Goal: Task Accomplishment & Management: Manage account settings

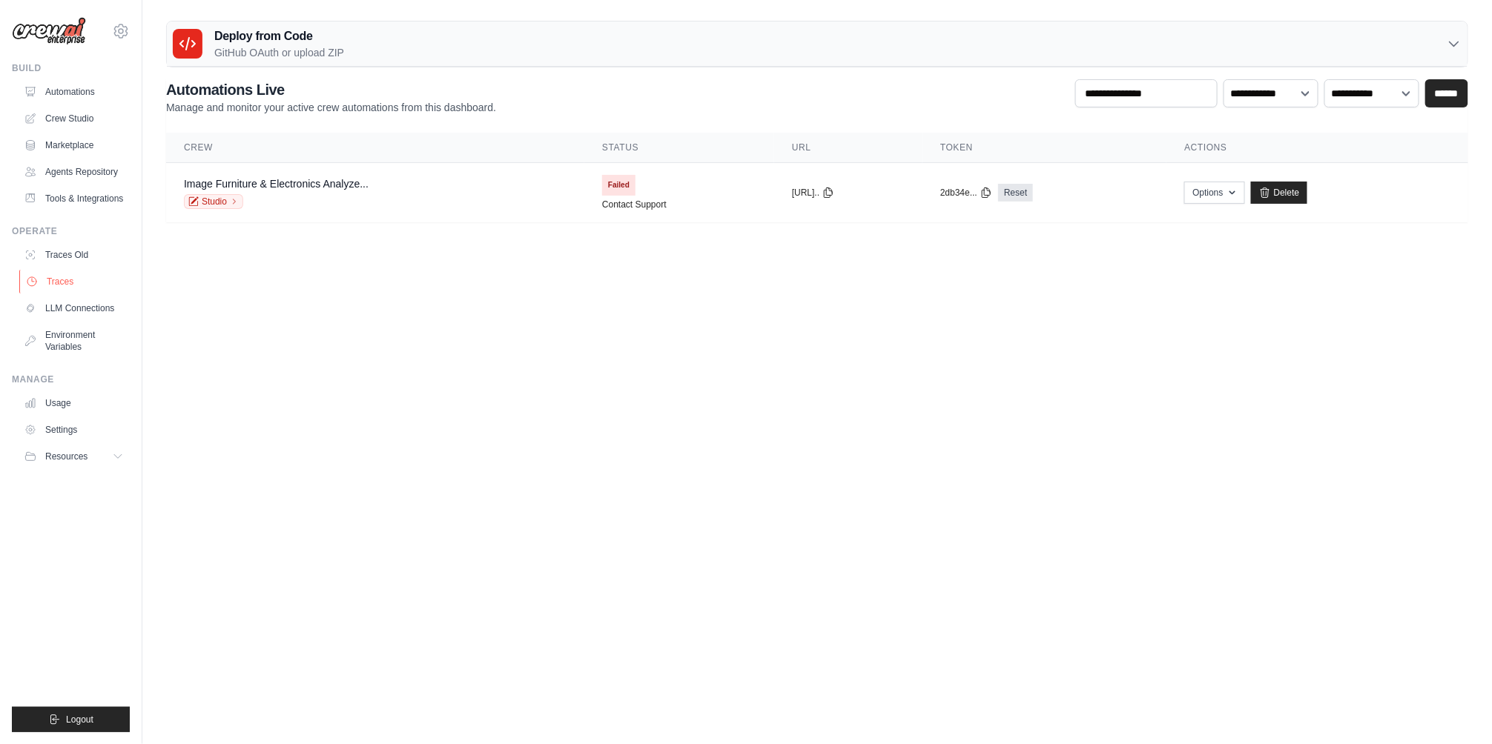
click at [84, 294] on link "Traces" at bounding box center [75, 282] width 112 height 24
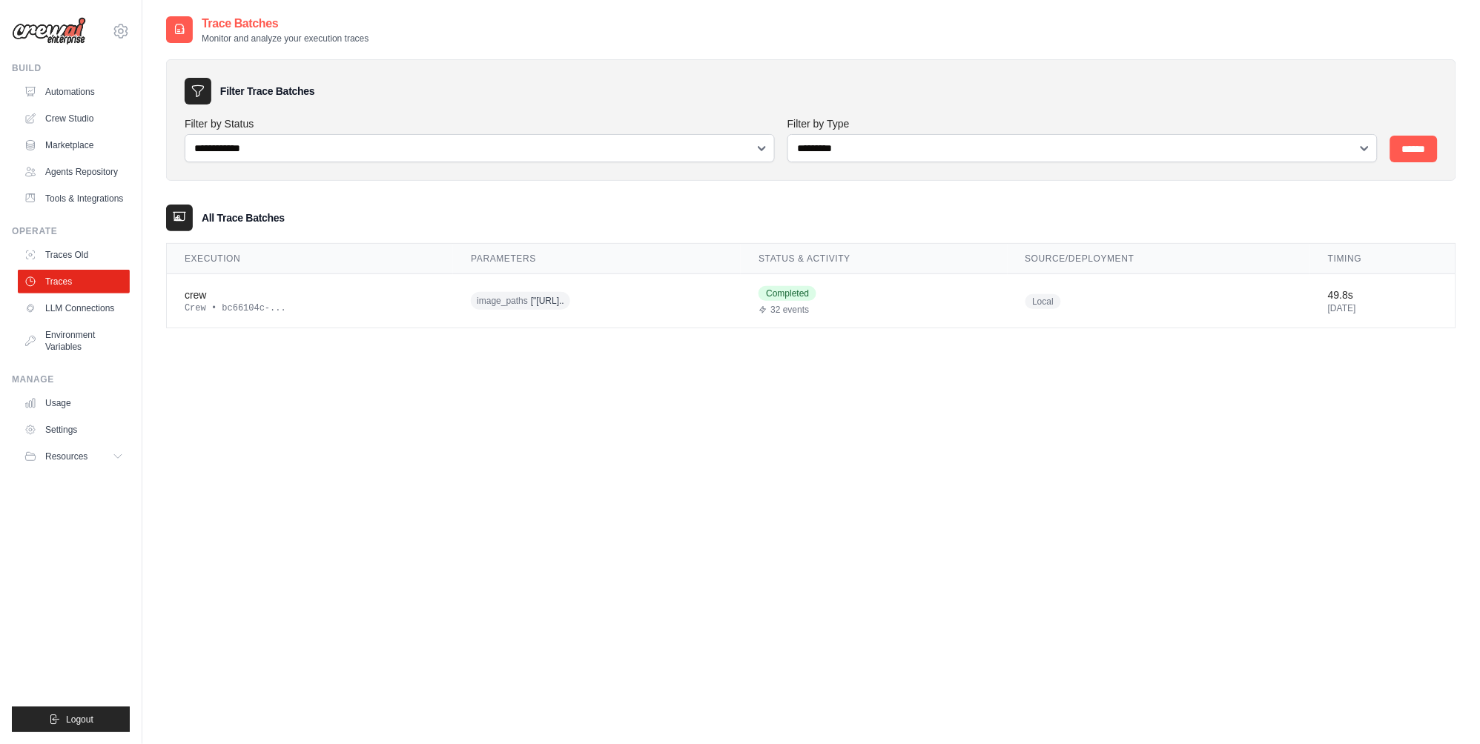
click at [84, 294] on link "Traces" at bounding box center [74, 282] width 112 height 24
click at [83, 267] on link "Traces Old" at bounding box center [75, 255] width 112 height 24
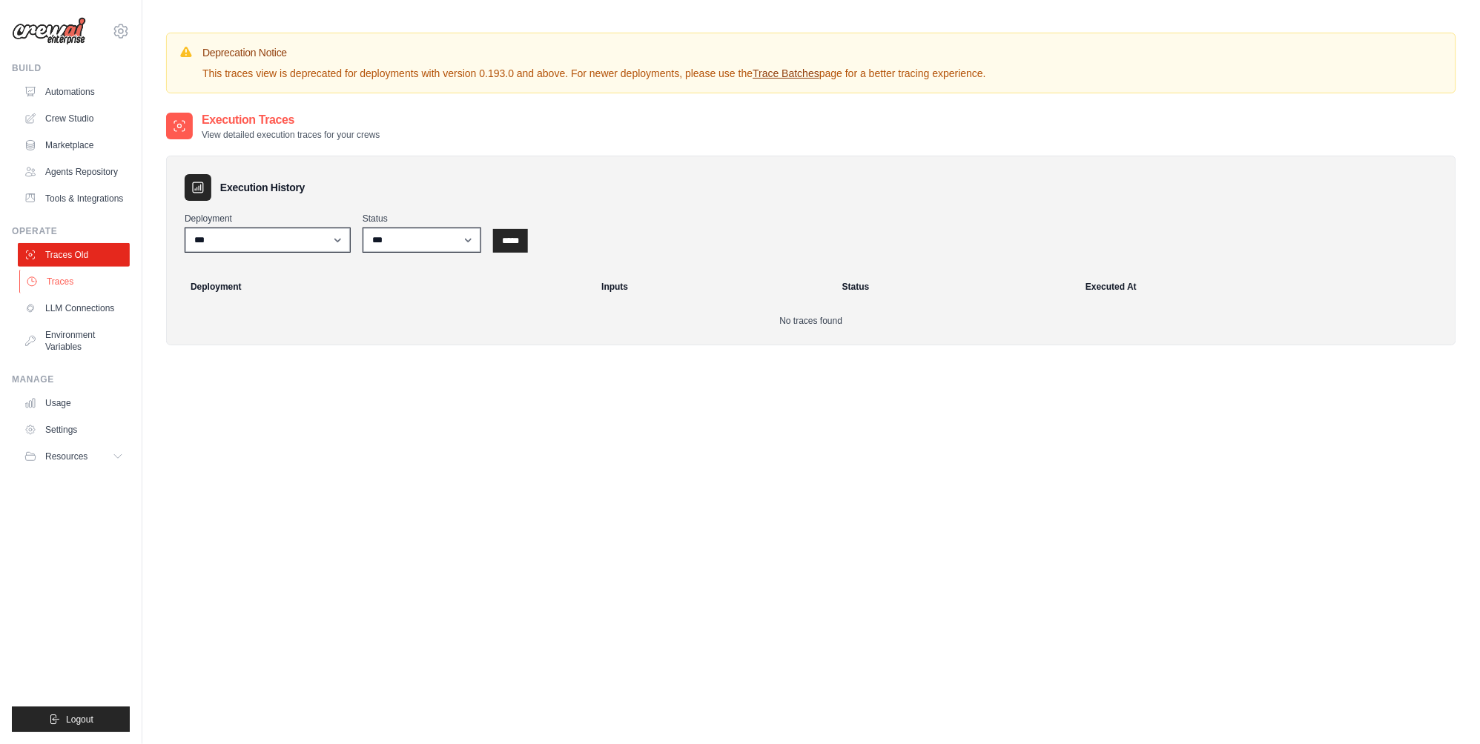
click at [76, 285] on link "Traces" at bounding box center [75, 282] width 112 height 24
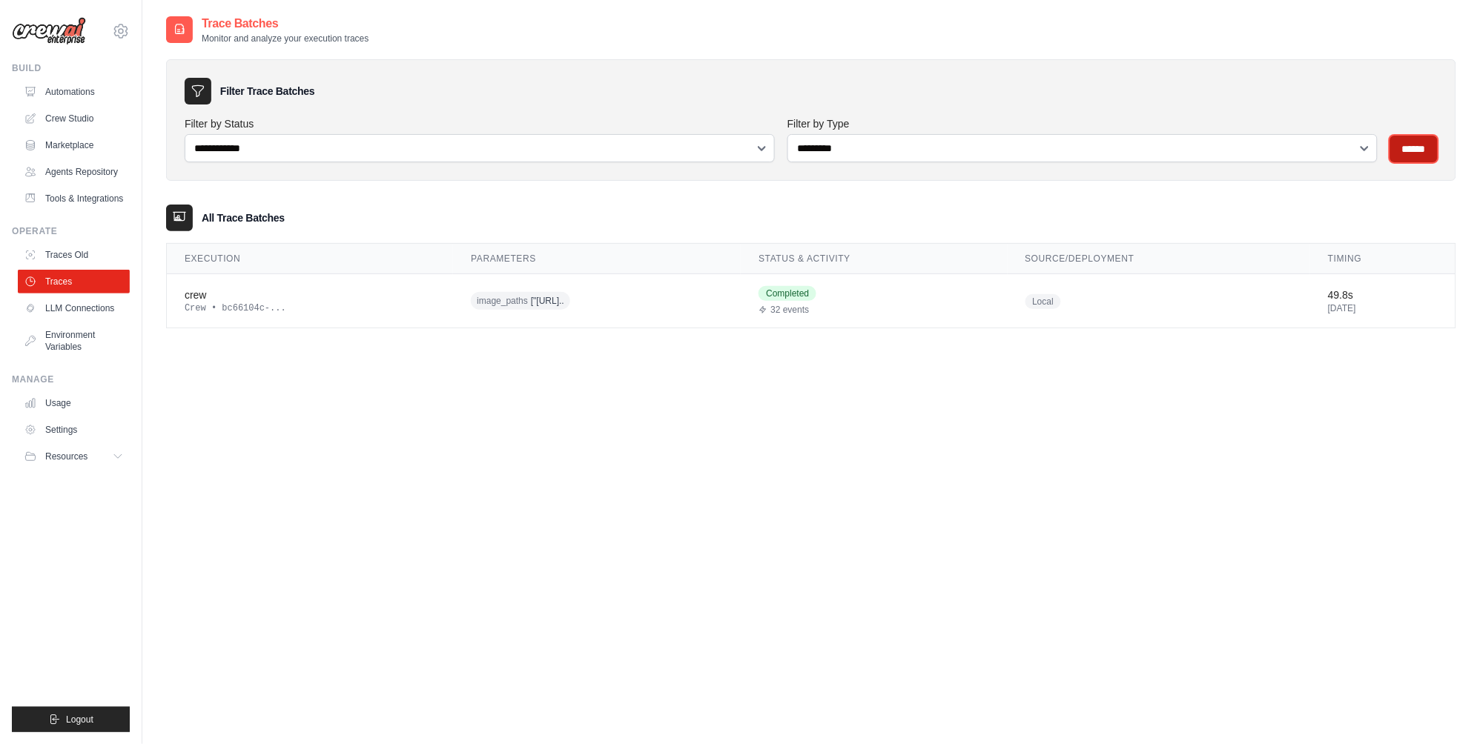
click at [1427, 148] on input "******" at bounding box center [1413, 149] width 47 height 27
click at [82, 263] on link "Traces Old" at bounding box center [75, 255] width 112 height 24
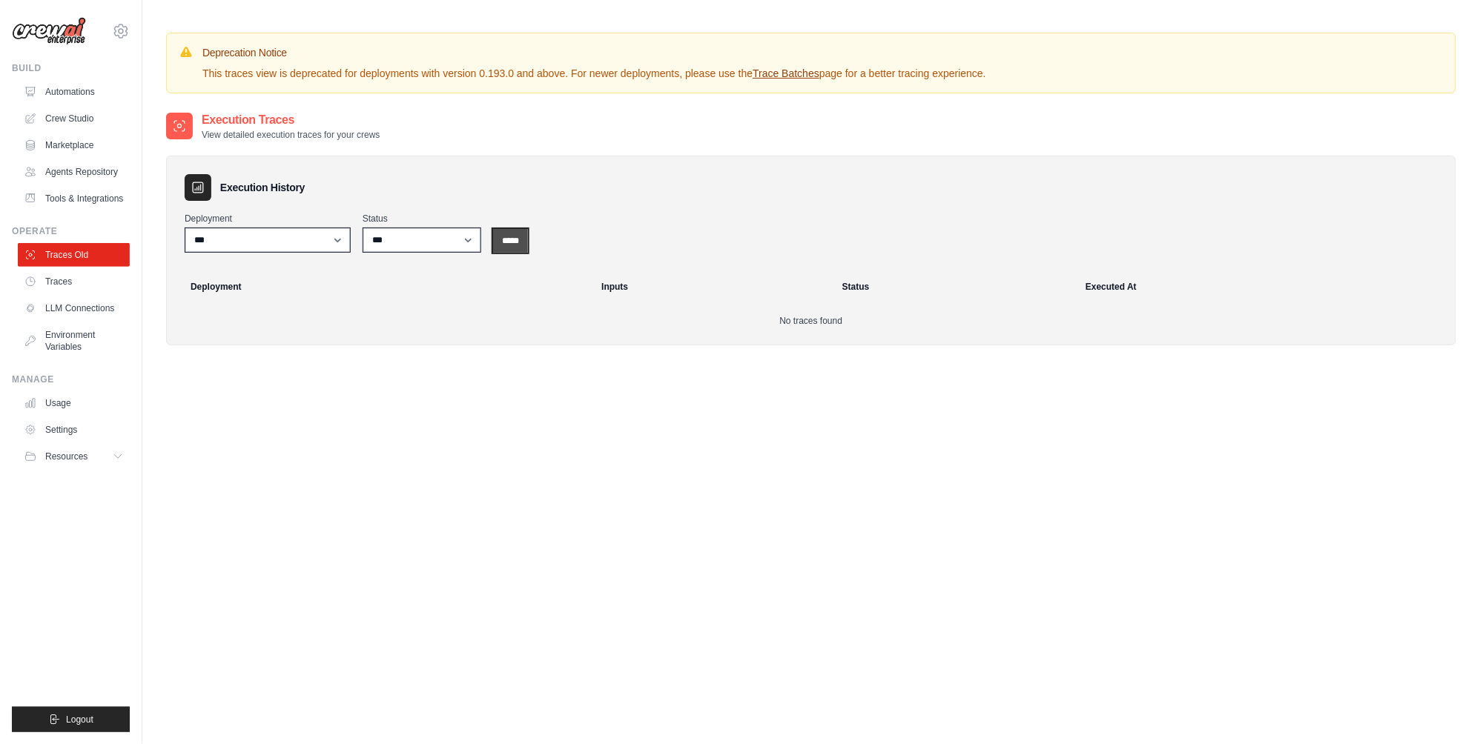
click at [517, 245] on input "*****" at bounding box center [510, 241] width 35 height 24
click at [75, 283] on link "Traces" at bounding box center [75, 282] width 112 height 24
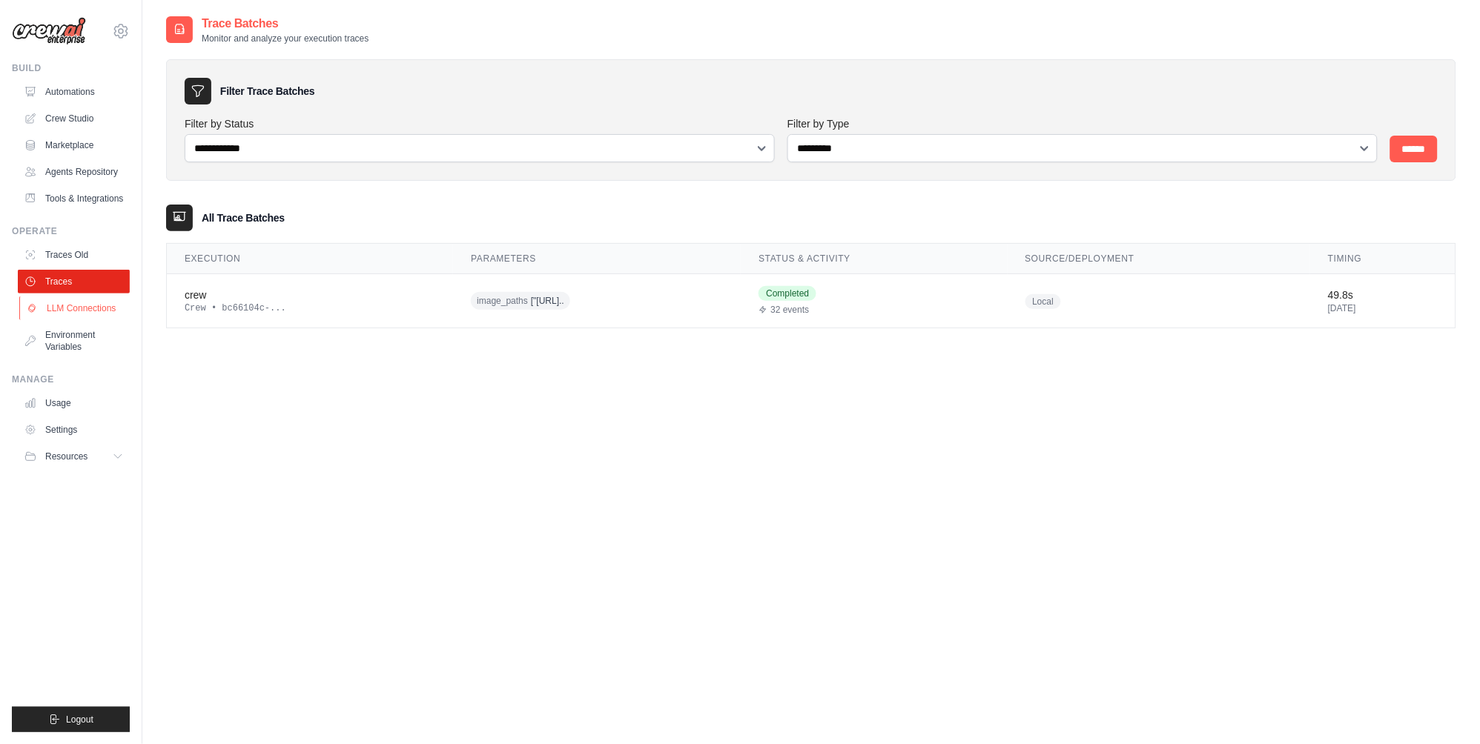
click at [83, 320] on link "LLM Connections" at bounding box center [75, 309] width 112 height 24
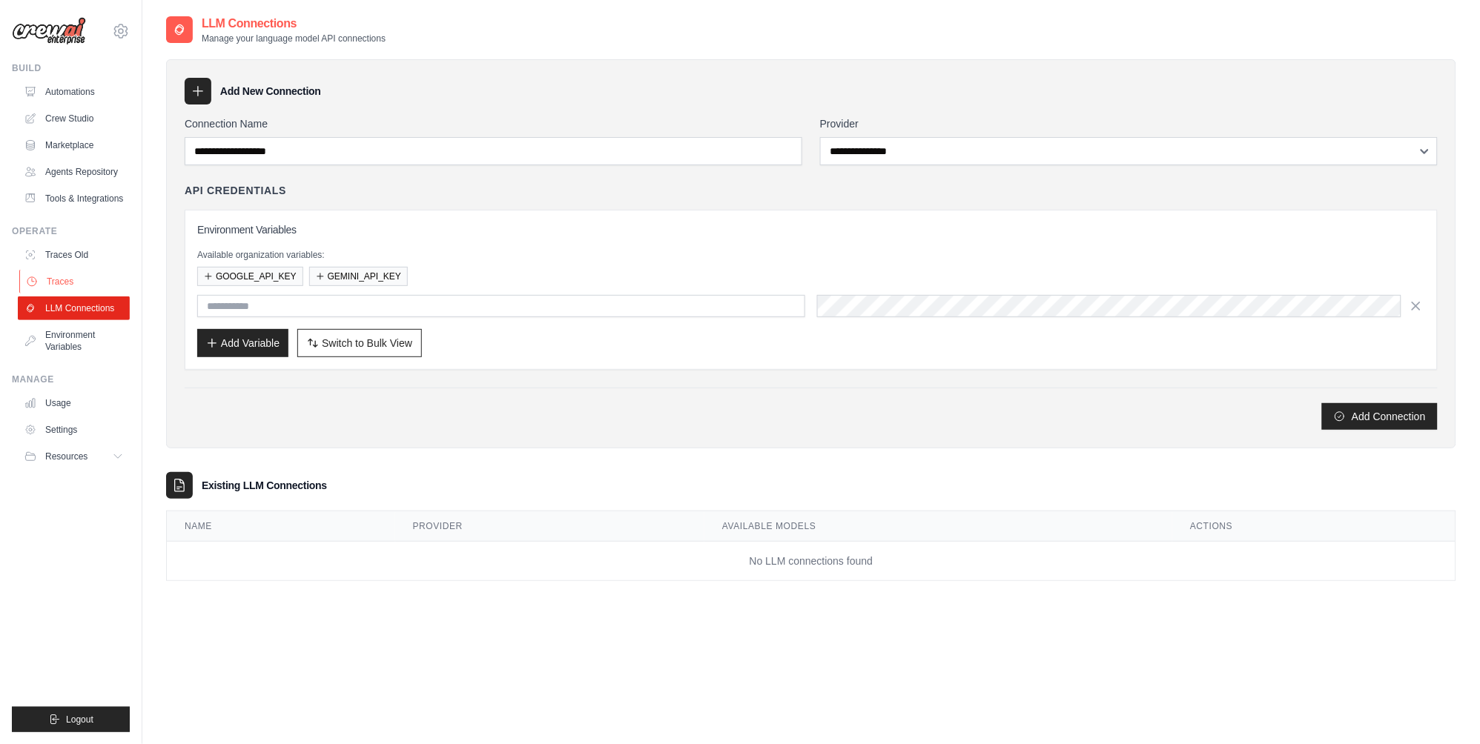
click at [99, 291] on link "Traces" at bounding box center [75, 282] width 112 height 24
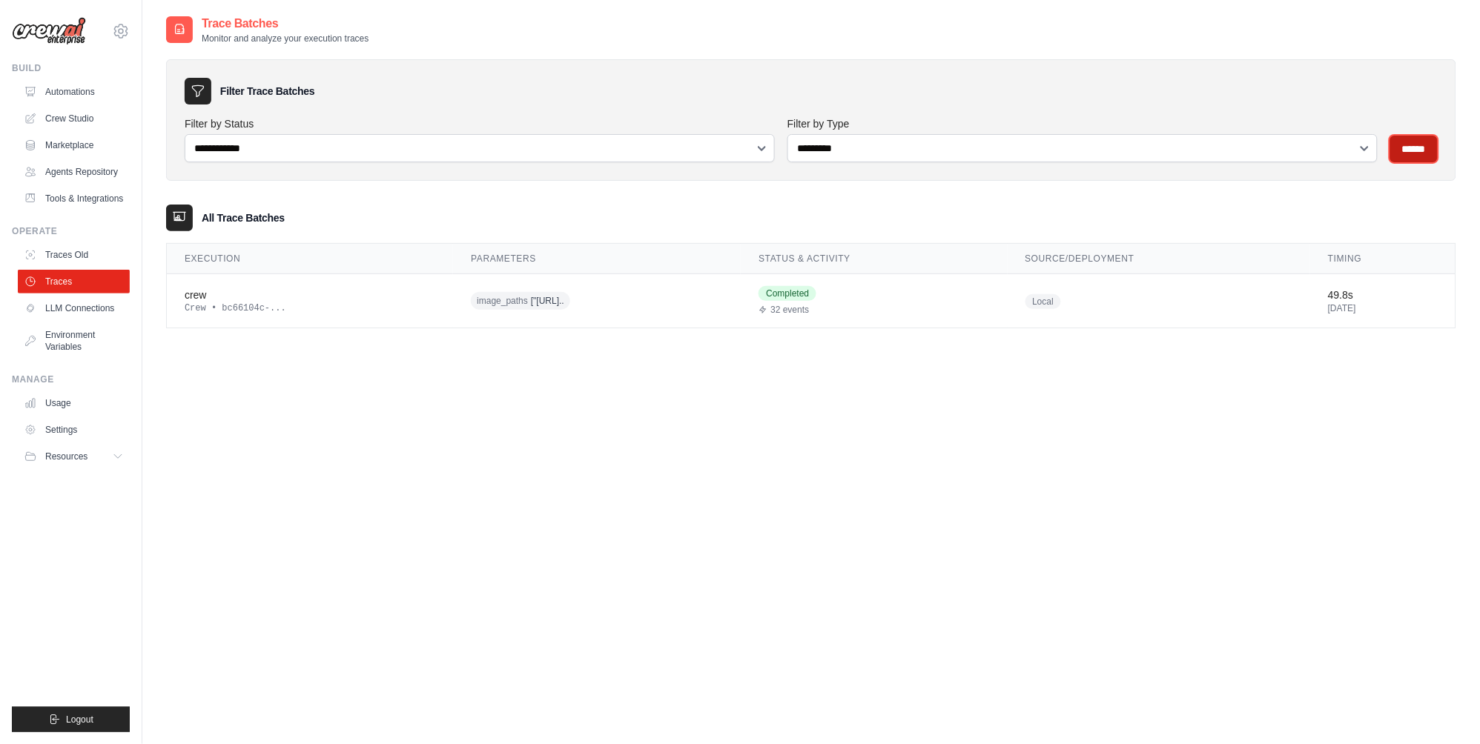
click at [1406, 142] on input "******" at bounding box center [1413, 149] width 47 height 27
click at [53, 415] on link "Usage" at bounding box center [75, 403] width 112 height 24
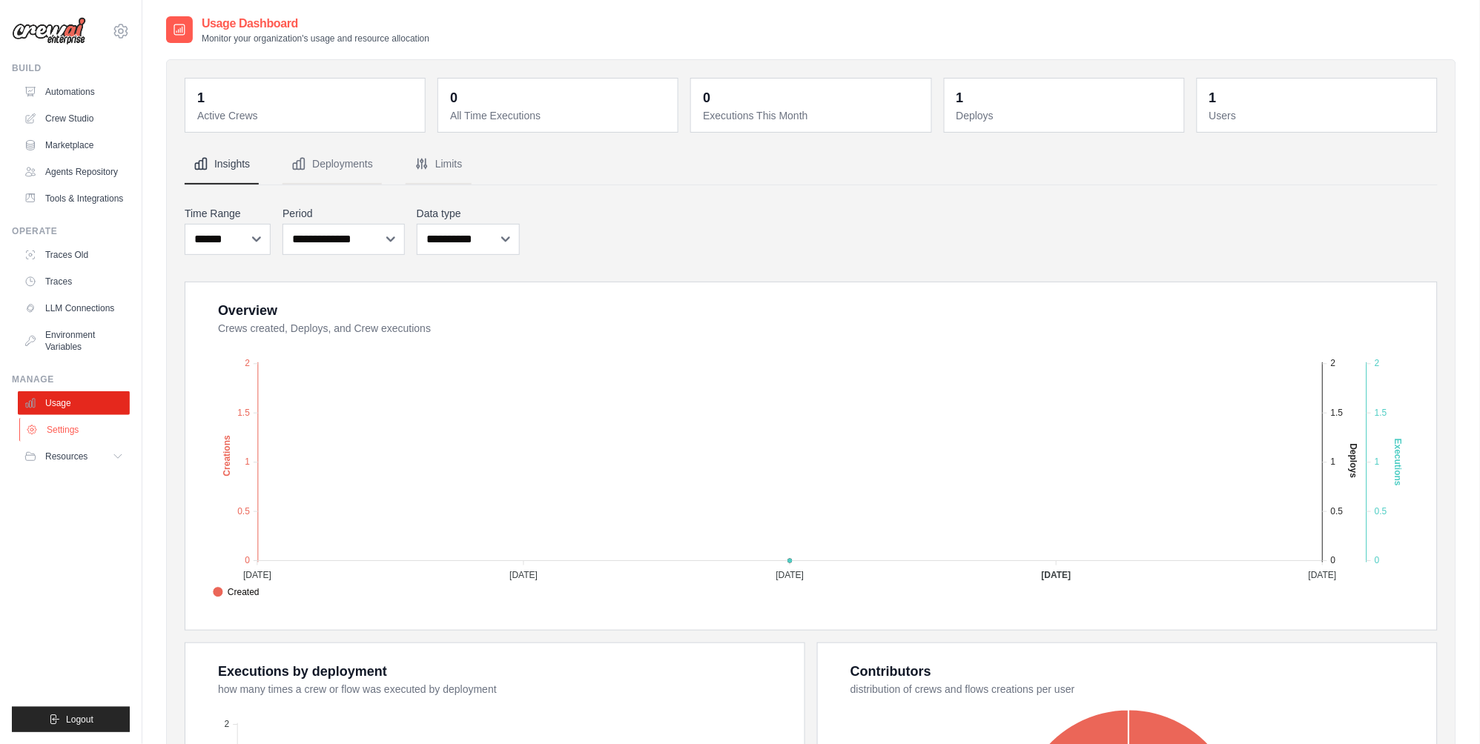
click at [99, 442] on link "Settings" at bounding box center [75, 430] width 112 height 24
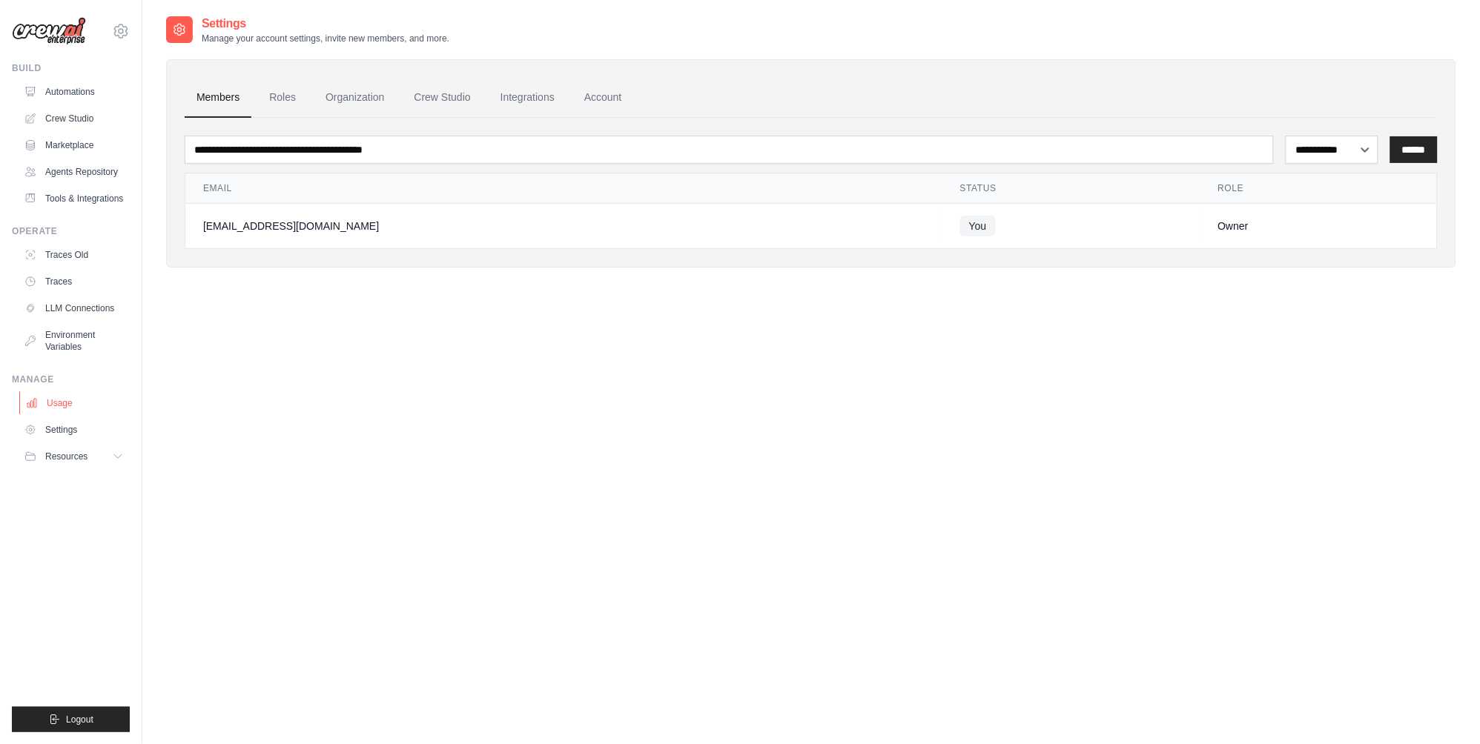
click at [53, 415] on link "Usage" at bounding box center [75, 403] width 112 height 24
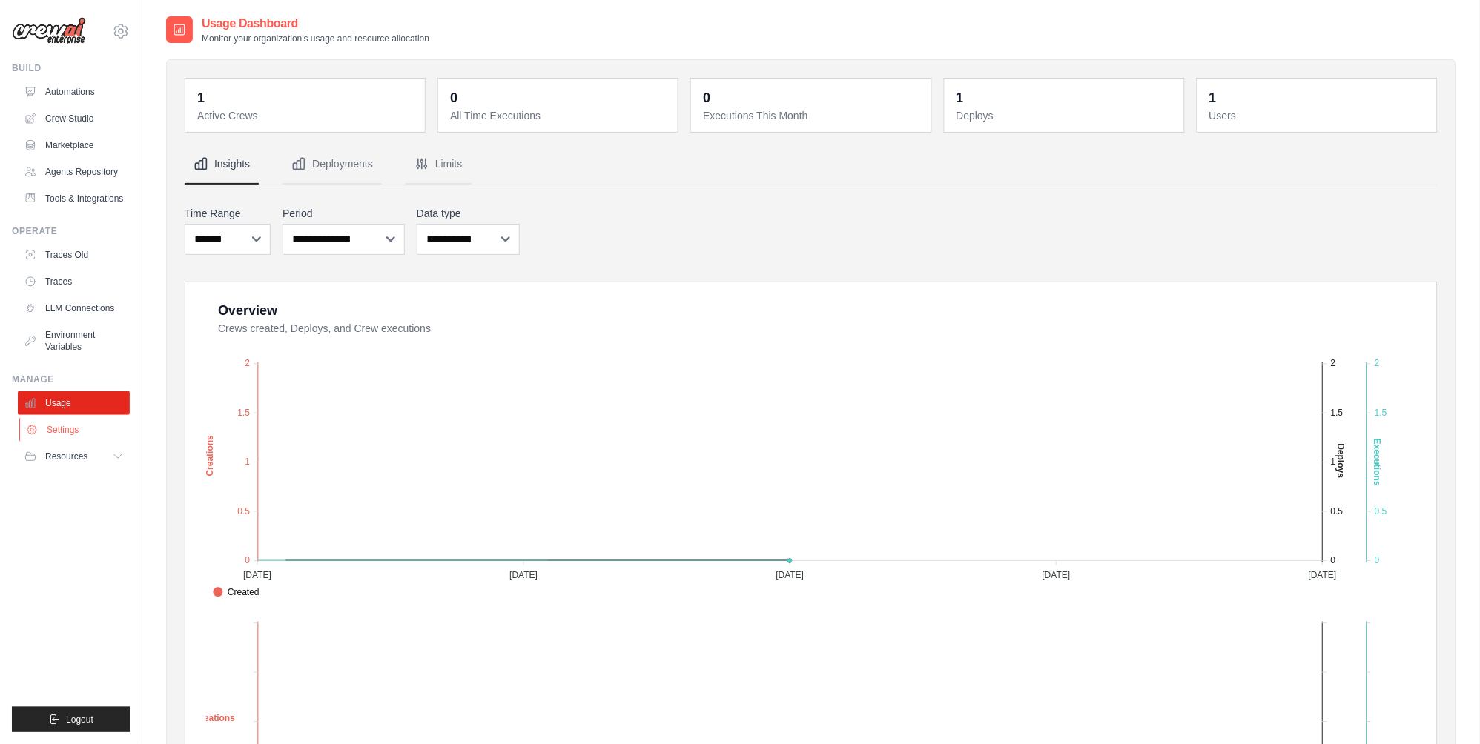
click at [59, 442] on link "Settings" at bounding box center [75, 430] width 112 height 24
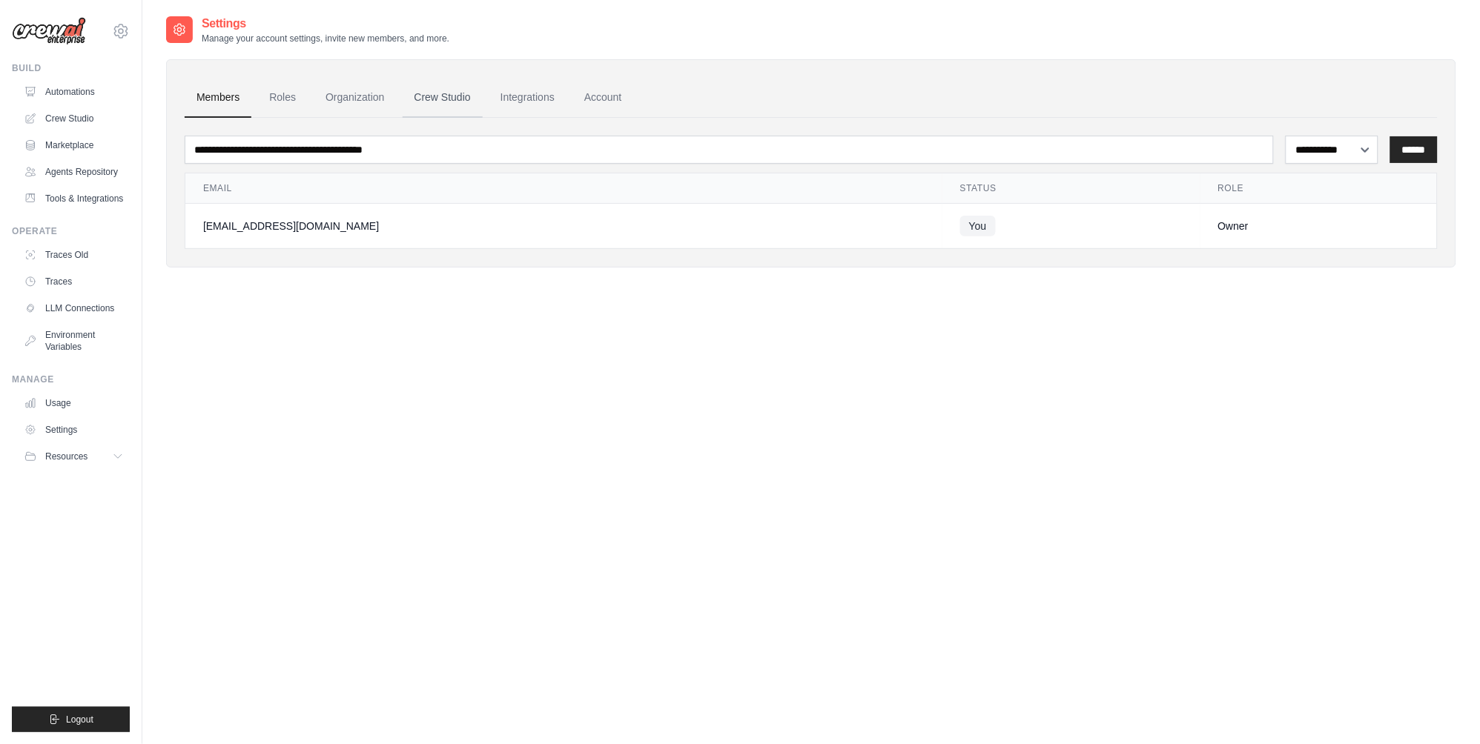
click at [428, 100] on link "Crew Studio" at bounding box center [443, 98] width 80 height 40
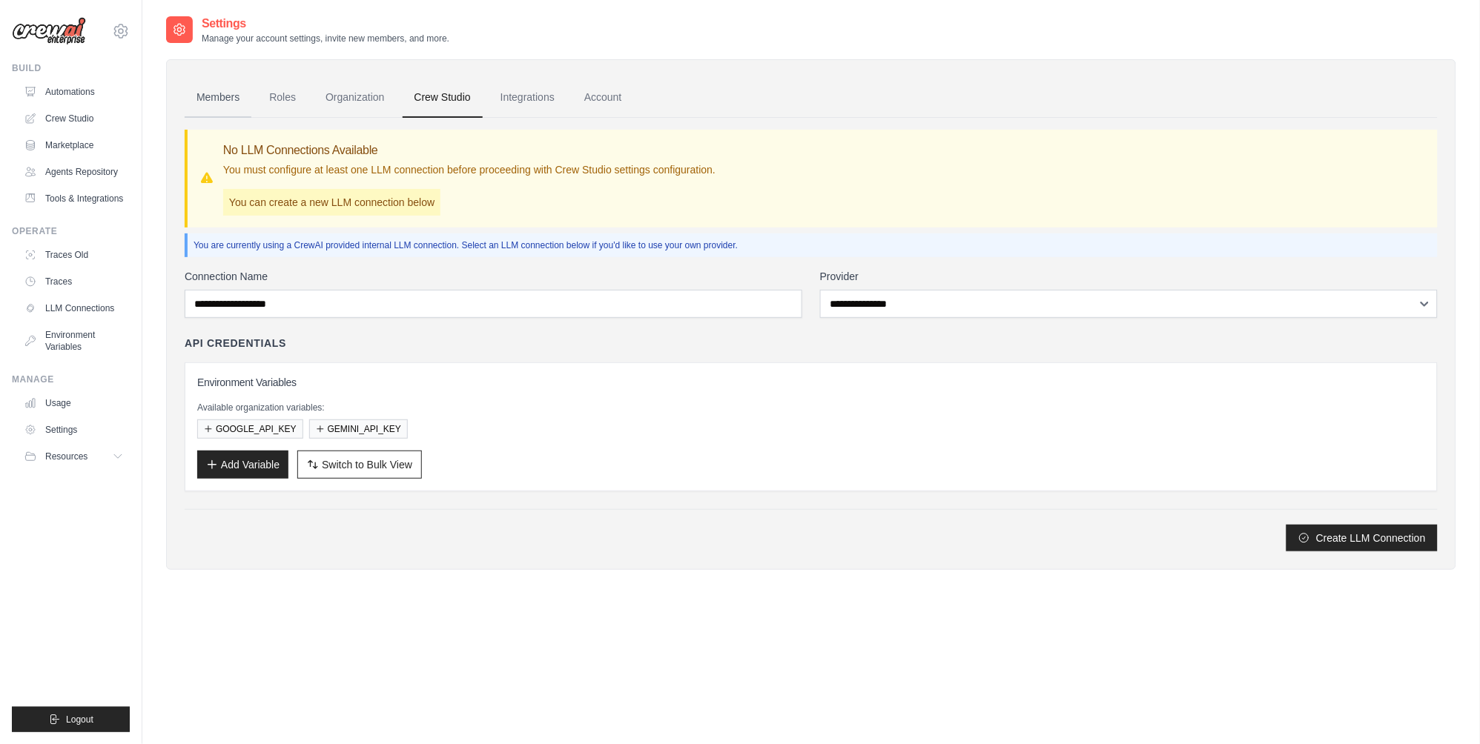
click at [213, 102] on link "Members" at bounding box center [218, 98] width 67 height 40
